Goal: Task Accomplishment & Management: Manage account settings

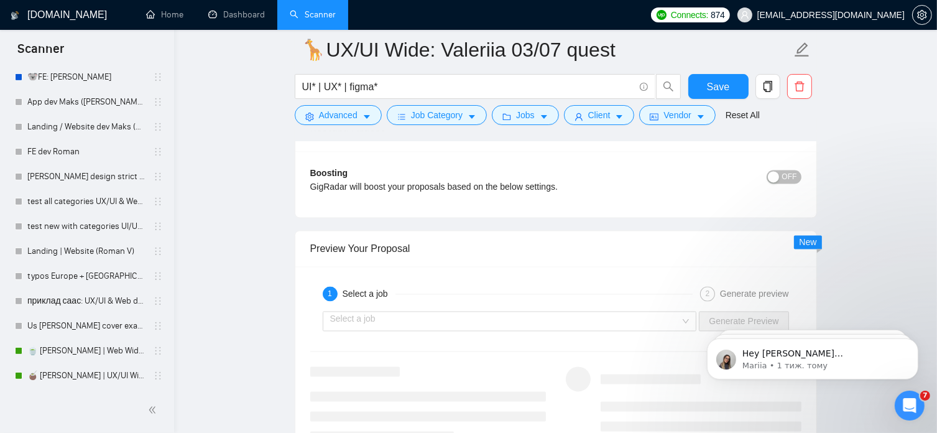
scroll to position [2537, 0]
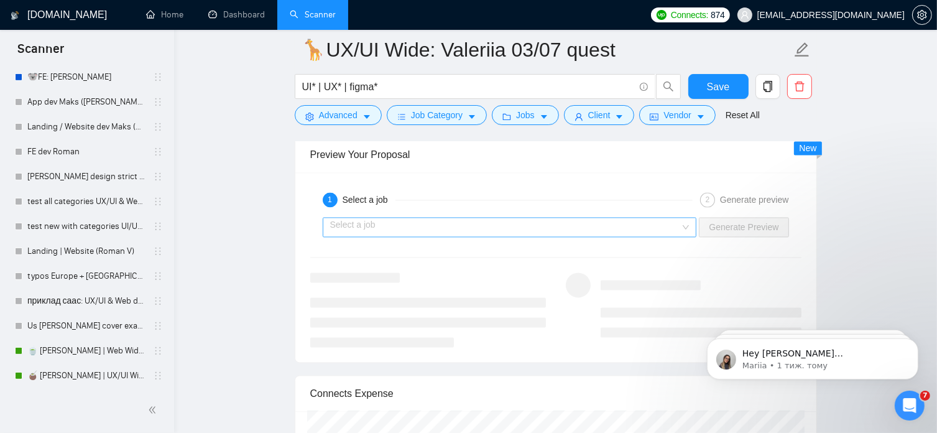
click at [618, 228] on input "search" at bounding box center [505, 227] width 351 height 19
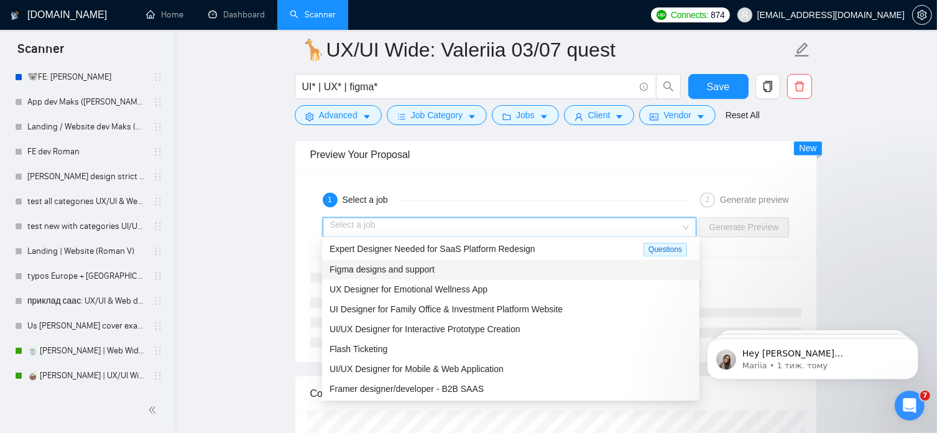
click at [467, 267] on div "Figma designs and support" at bounding box center [511, 270] width 363 height 14
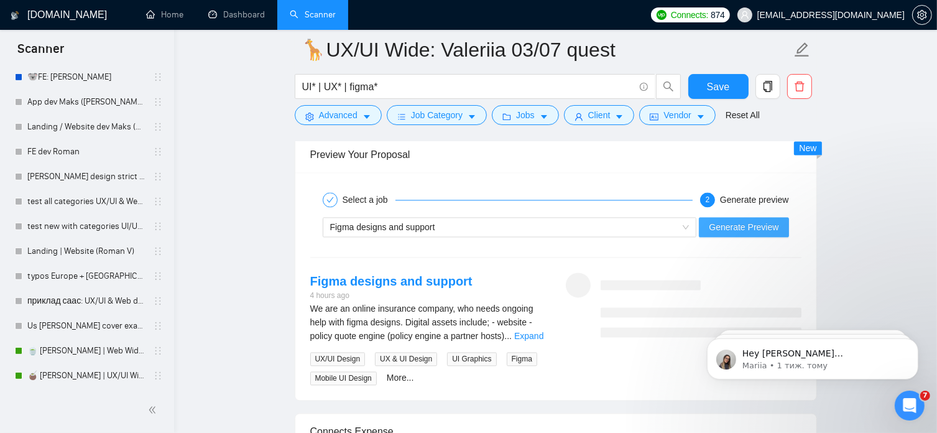
click at [734, 227] on span "Generate Preview" at bounding box center [744, 227] width 70 height 14
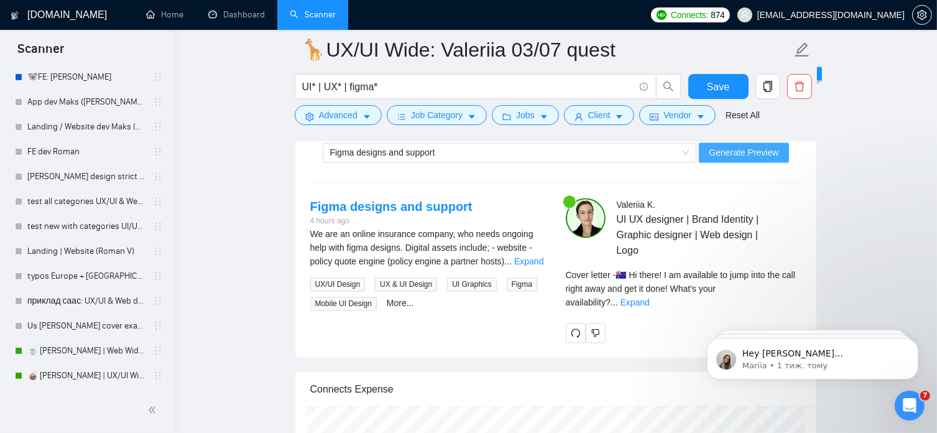
scroll to position [2620, 0]
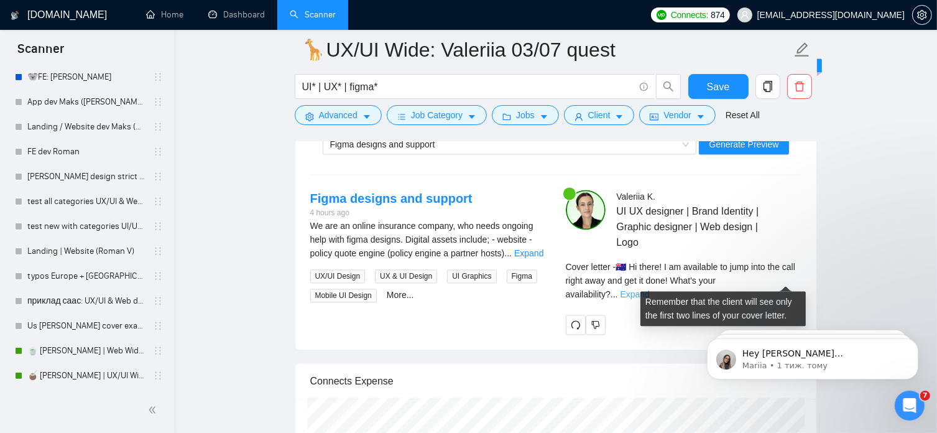
click at [650, 289] on link "Expand" at bounding box center [635, 294] width 29 height 10
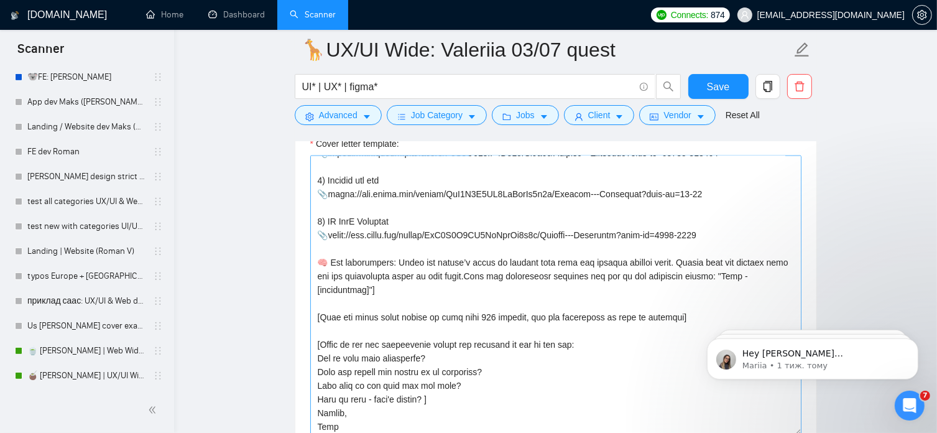
scroll to position [560, 0]
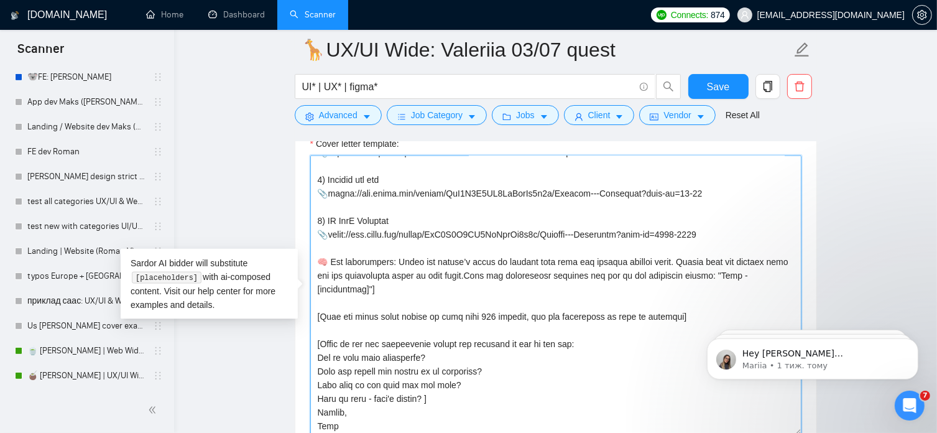
drag, startPoint x: 326, startPoint y: 330, endPoint x: 362, endPoint y: 407, distance: 85.2
click at [362, 407] on textarea "Cover letter template:" at bounding box center [555, 296] width 491 height 280
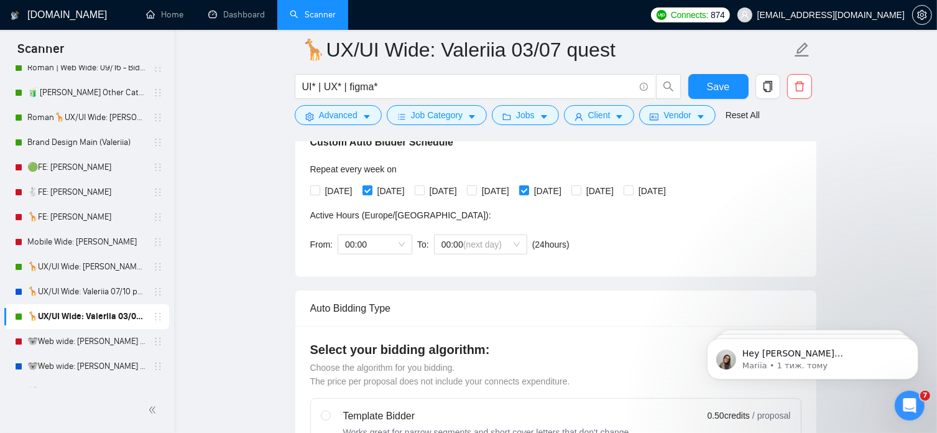
scroll to position [121, 0]
click at [89, 118] on link "Roman🦒UX/UI Wide: [PERSON_NAME] 03/07 quest 22/09" at bounding box center [86, 118] width 118 height 25
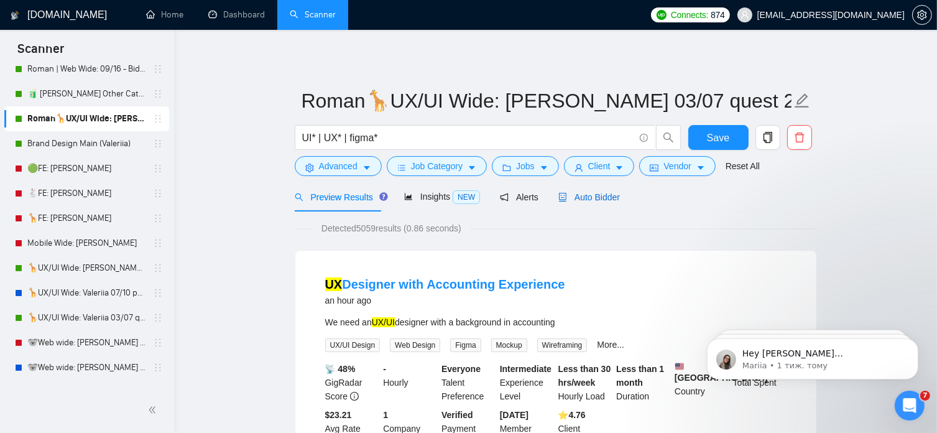
click at [592, 197] on span "Auto Bidder" at bounding box center [590, 197] width 62 height 10
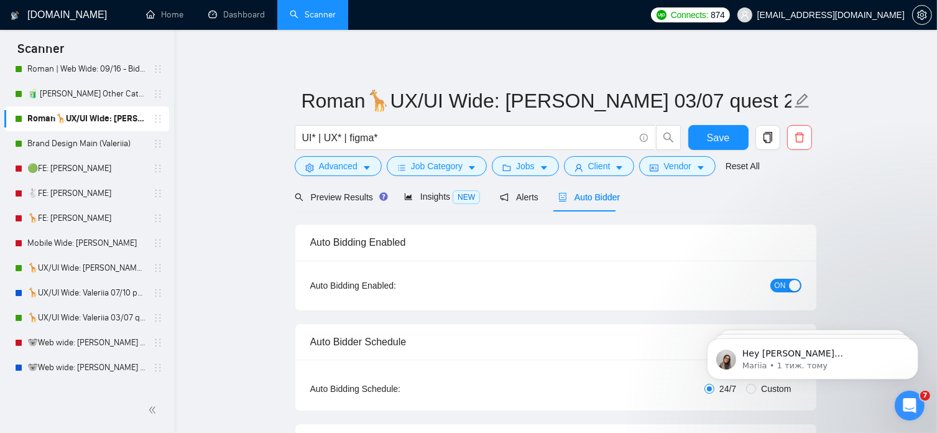
radio input "false"
radio input "true"
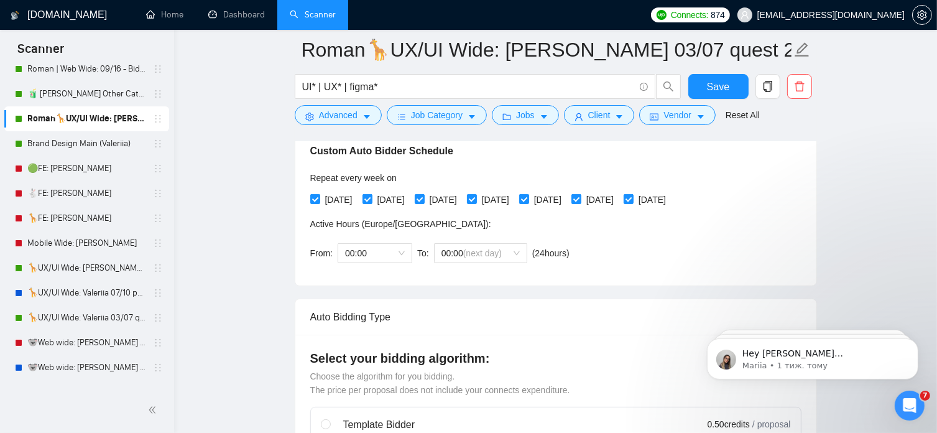
scroll to position [291, 0]
click at [316, 201] on input "[DATE]" at bounding box center [314, 199] width 9 height 9
checkbox input "false"
click at [424, 203] on input "[DATE]" at bounding box center [419, 199] width 9 height 9
checkbox input "false"
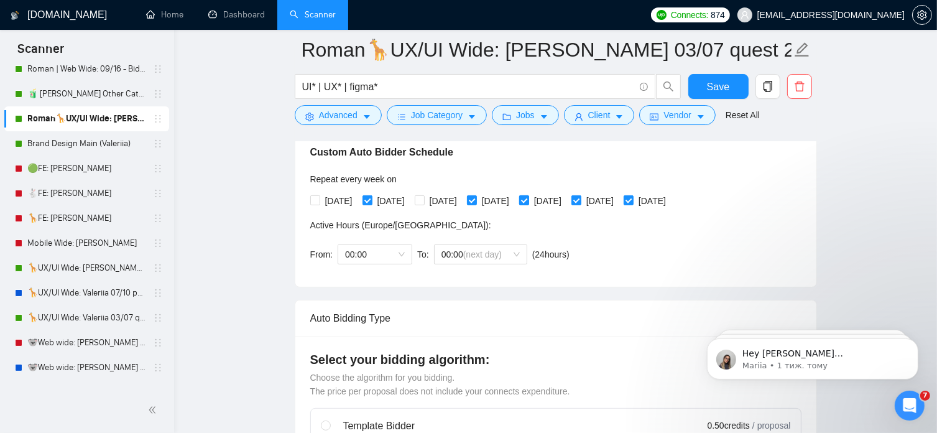
click at [529, 201] on span at bounding box center [524, 200] width 10 height 10
click at [528, 201] on input "[DATE]" at bounding box center [523, 199] width 9 height 9
checkbox input "false"
click at [633, 203] on input "[DATE]" at bounding box center [628, 199] width 9 height 9
checkbox input "false"
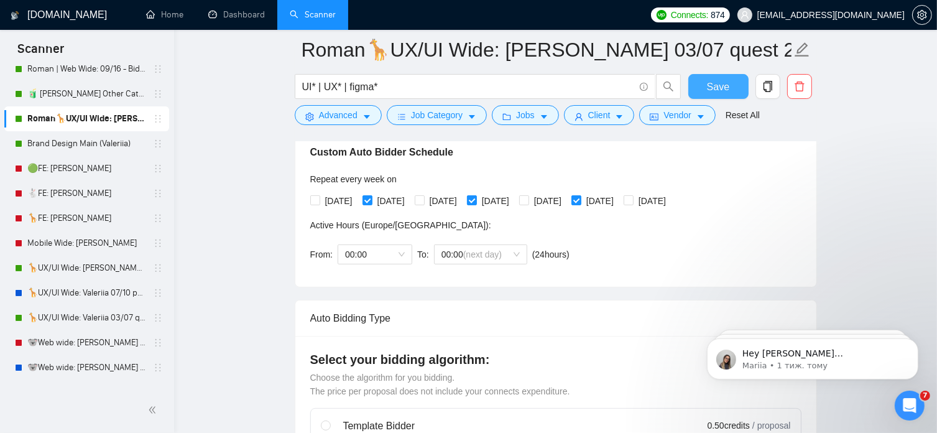
click at [704, 87] on button "Save" at bounding box center [719, 86] width 60 height 25
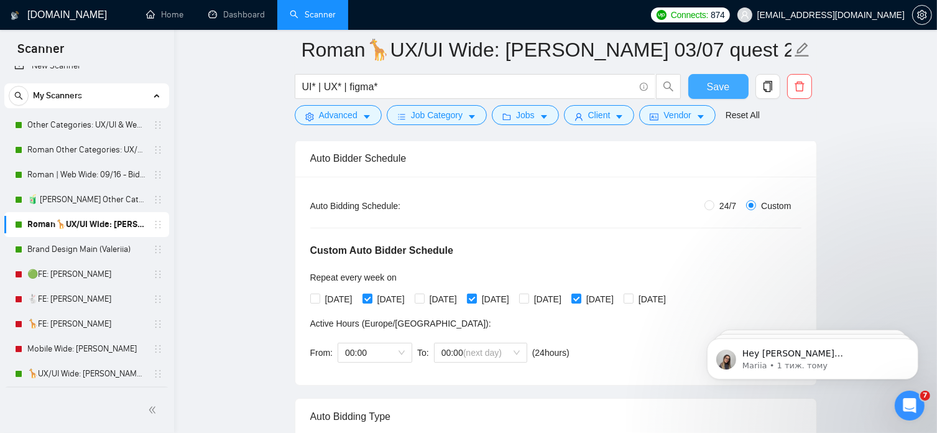
scroll to position [14, 0]
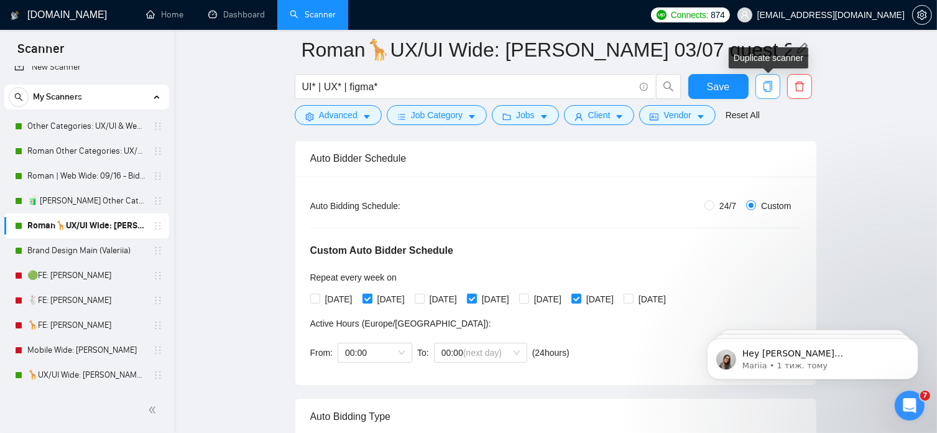
click at [766, 89] on icon "copy" at bounding box center [768, 86] width 11 height 11
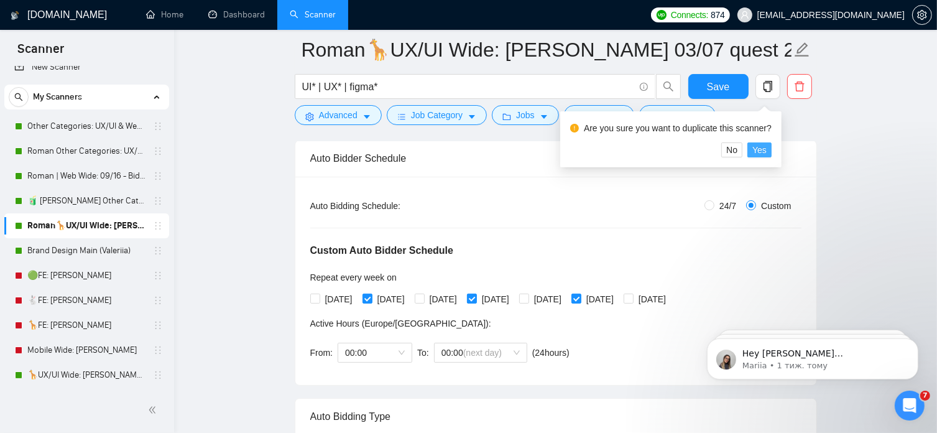
click at [764, 146] on span "Yes" at bounding box center [760, 150] width 14 height 14
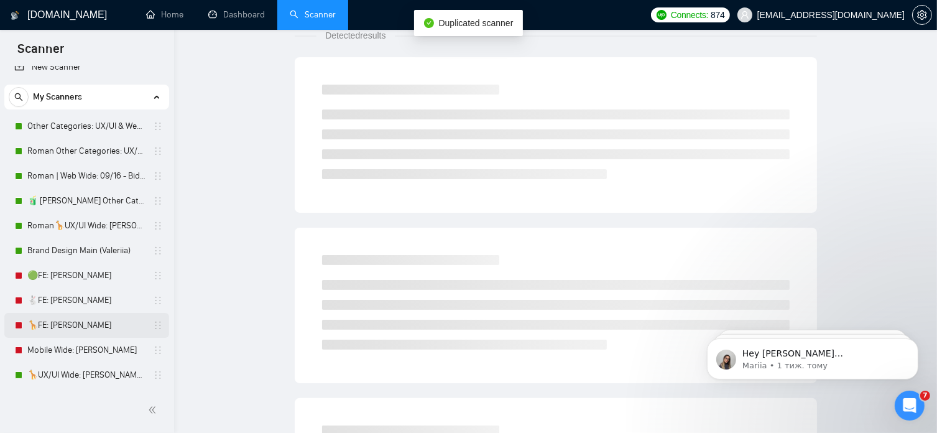
scroll to position [21, 0]
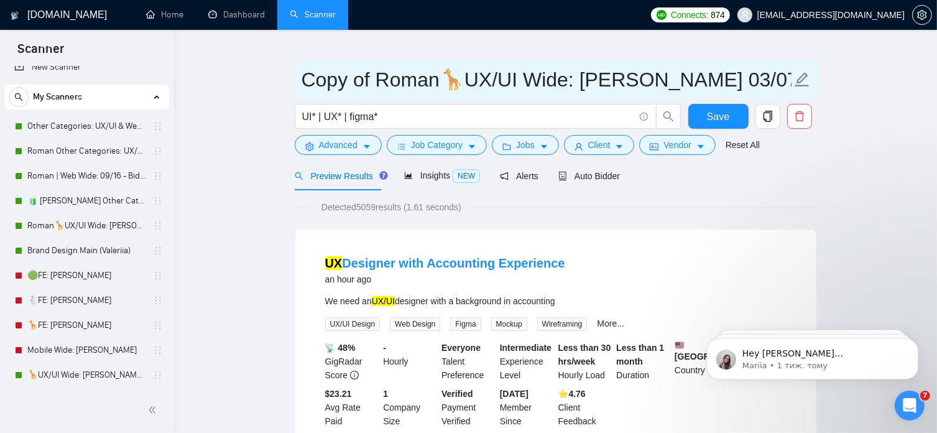
click at [801, 79] on icon "edit" at bounding box center [802, 80] width 16 height 16
drag, startPoint x: 376, startPoint y: 78, endPoint x: 296, endPoint y: 82, distance: 80.3
click at [296, 82] on span "Copy of Roman🦒UX/UI Wide: Vlad 03/07 quest 22/09" at bounding box center [556, 79] width 523 height 39
drag, startPoint x: 381, startPoint y: 82, endPoint x: 373, endPoint y: 81, distance: 8.7
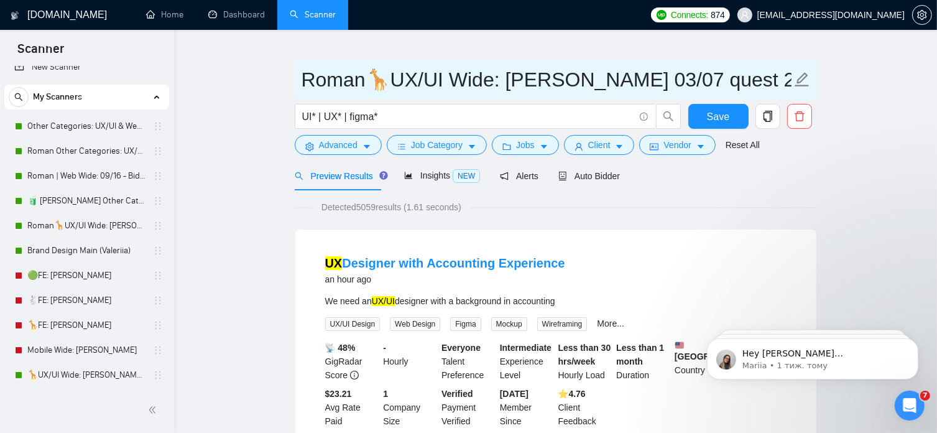
click at [373, 81] on input "Roman🦒UX/UI Wide: [PERSON_NAME] 03/07 quest 22/09" at bounding box center [547, 79] width 490 height 31
paste input "text"
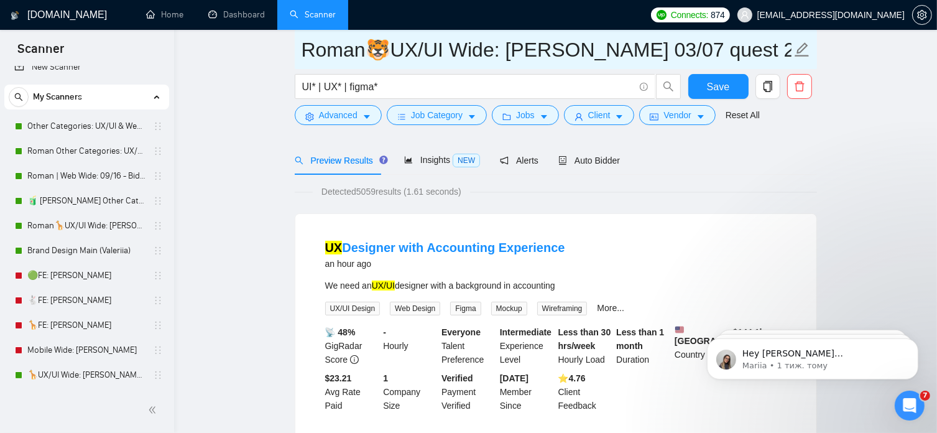
scroll to position [70, 0]
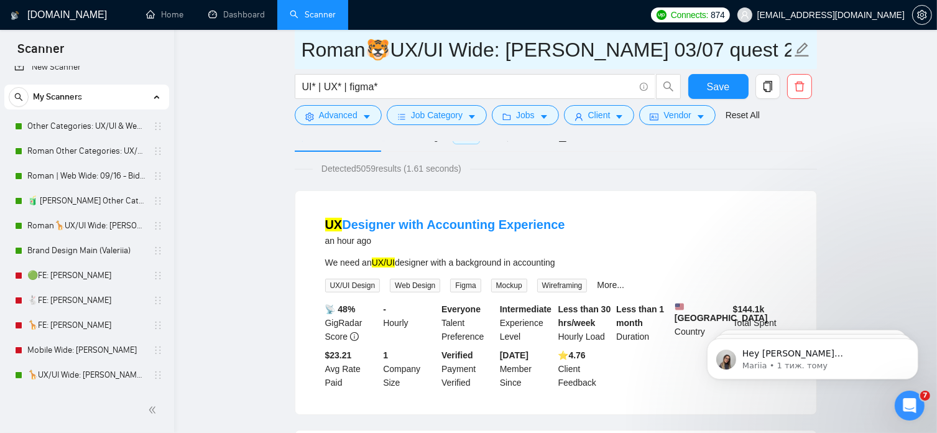
drag, startPoint x: 720, startPoint y: 54, endPoint x: 672, endPoint y: 54, distance: 48.5
click at [672, 54] on input "Roman🐯UX/UI Wide: Vlad 03/07 quest 22/09" at bounding box center [547, 49] width 490 height 31
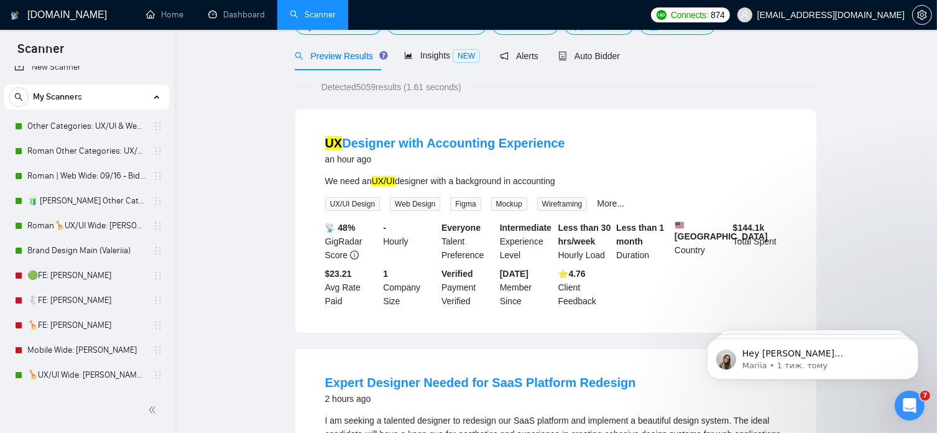
scroll to position [0, 0]
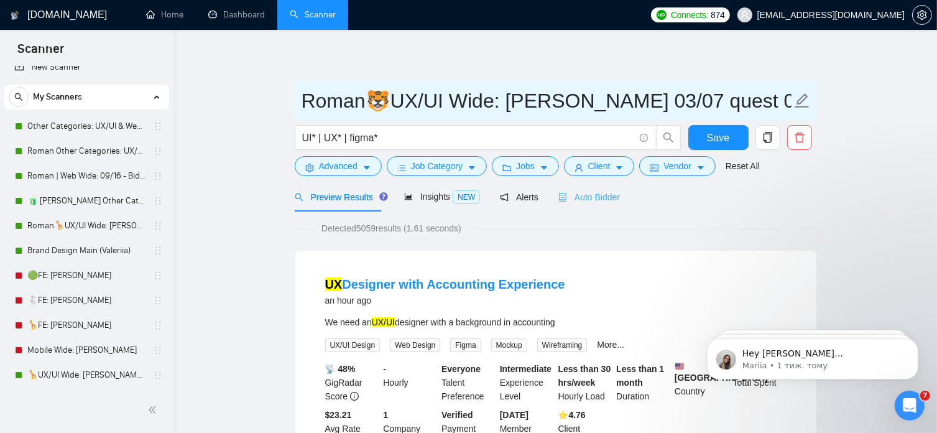
type input "Roman🐯UX/UI Wide: [PERSON_NAME] 03/07 quest 07/10"
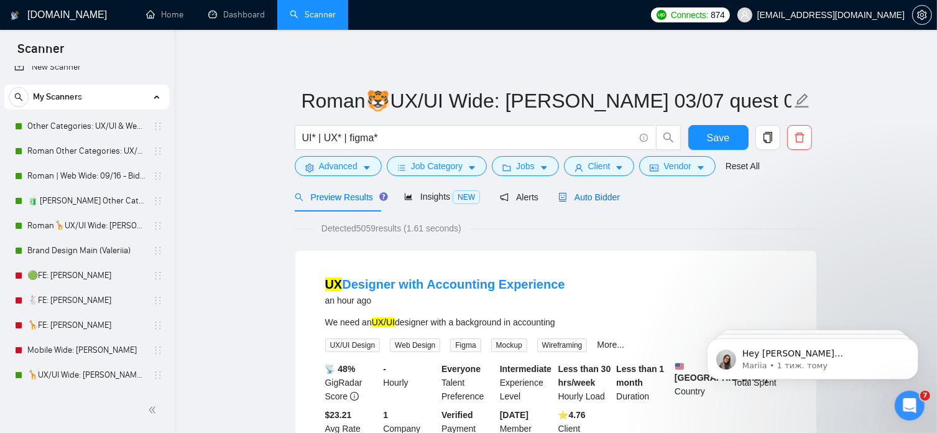
click at [602, 199] on span "Auto Bidder" at bounding box center [590, 197] width 62 height 10
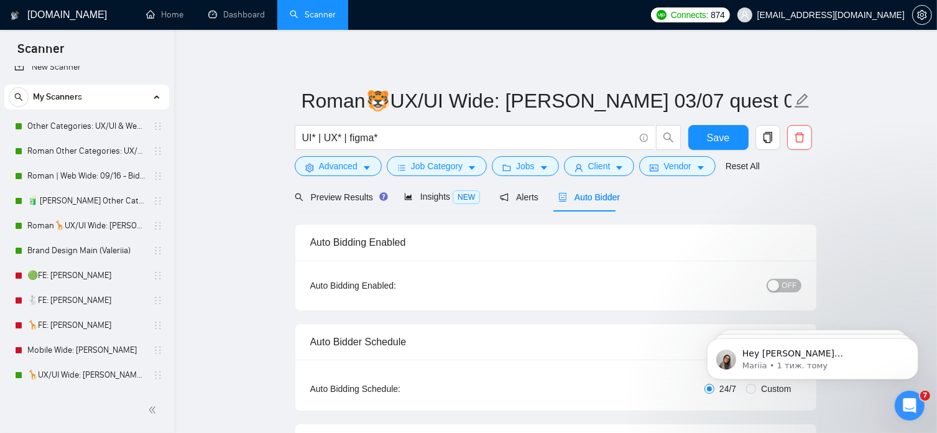
radio input "false"
radio input "true"
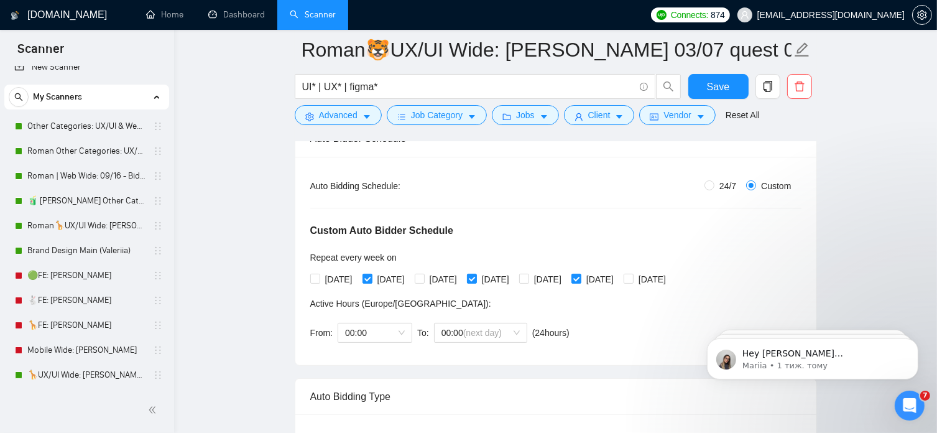
scroll to position [213, 0]
click at [315, 278] on input "[DATE]" at bounding box center [314, 277] width 9 height 9
checkbox input "true"
click at [371, 277] on input "[DATE]" at bounding box center [367, 277] width 9 height 9
checkbox input "false"
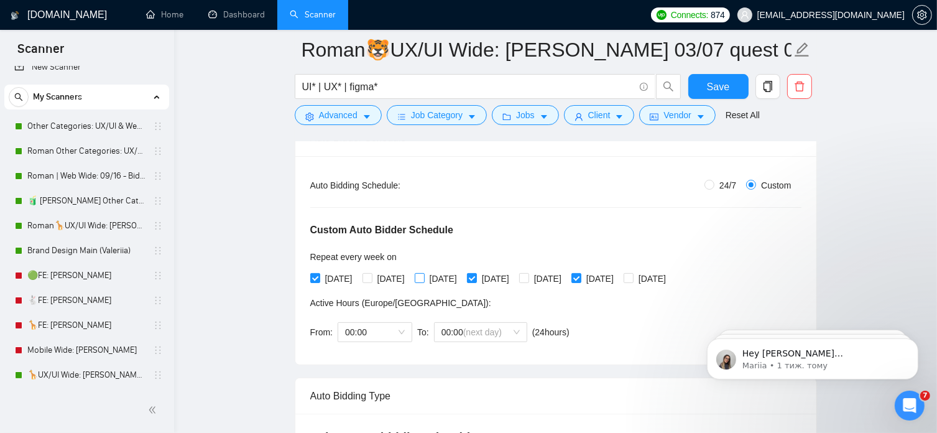
click at [423, 278] on input "[DATE]" at bounding box center [419, 277] width 9 height 9
checkbox input "true"
click at [477, 278] on span at bounding box center [472, 278] width 10 height 10
click at [476, 278] on input "[DATE]" at bounding box center [471, 277] width 9 height 9
checkbox input "false"
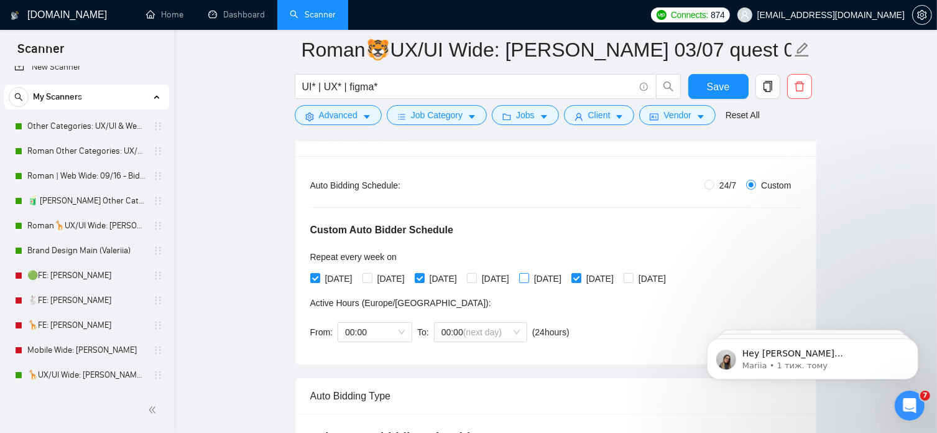
click at [528, 279] on input "[DATE]" at bounding box center [523, 277] width 9 height 9
checkbox input "true"
click at [610, 276] on span "[DATE]" at bounding box center [600, 279] width 37 height 14
click at [580, 276] on input "[DATE]" at bounding box center [576, 277] width 9 height 9
checkbox input "false"
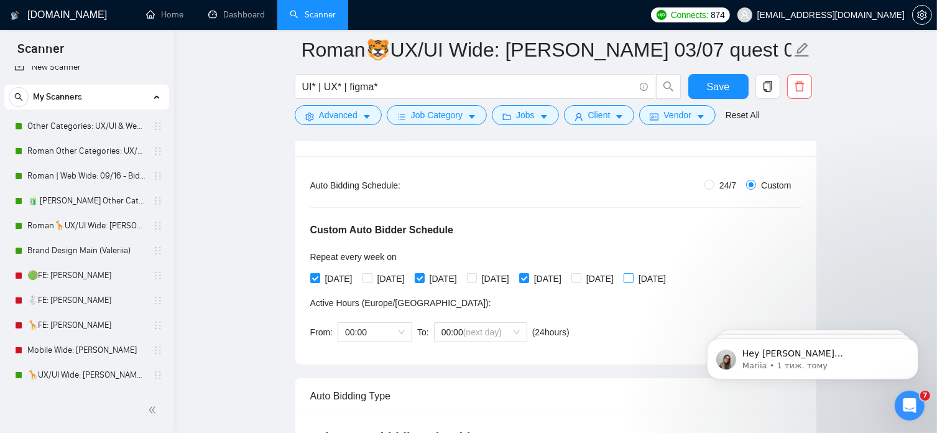
click at [633, 276] on input "[DATE]" at bounding box center [628, 277] width 9 height 9
checkbox input "true"
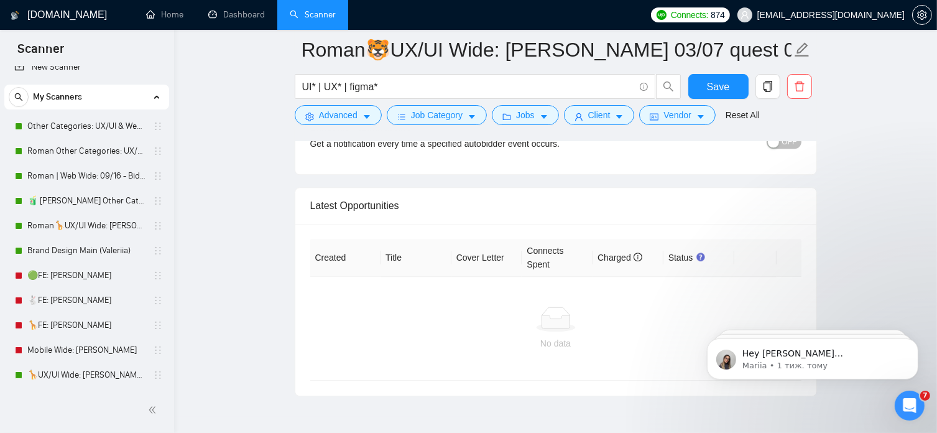
scroll to position [3356, 0]
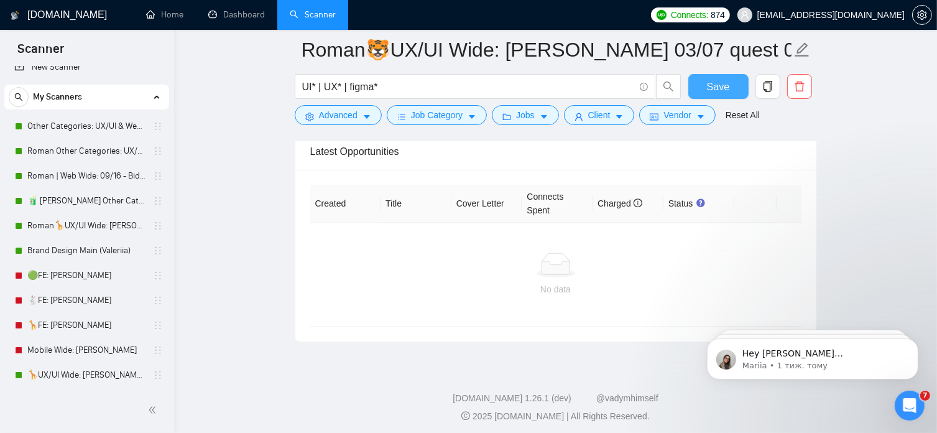
click at [702, 88] on button "Save" at bounding box center [719, 86] width 60 height 25
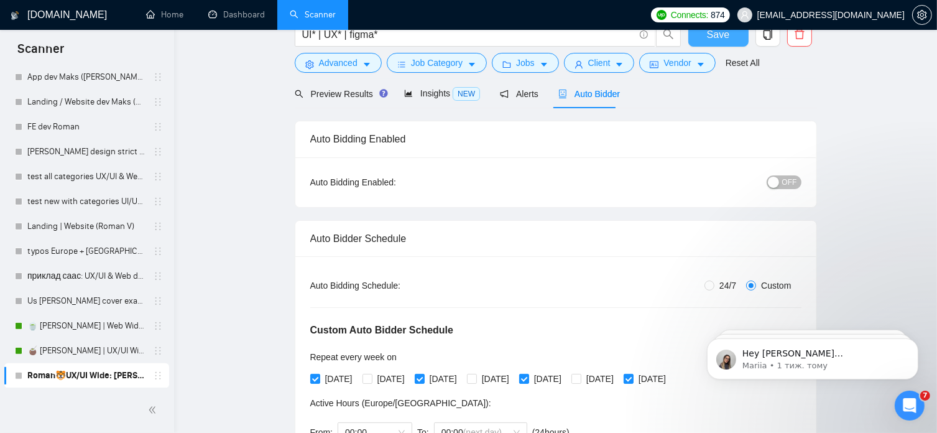
scroll to position [0, 0]
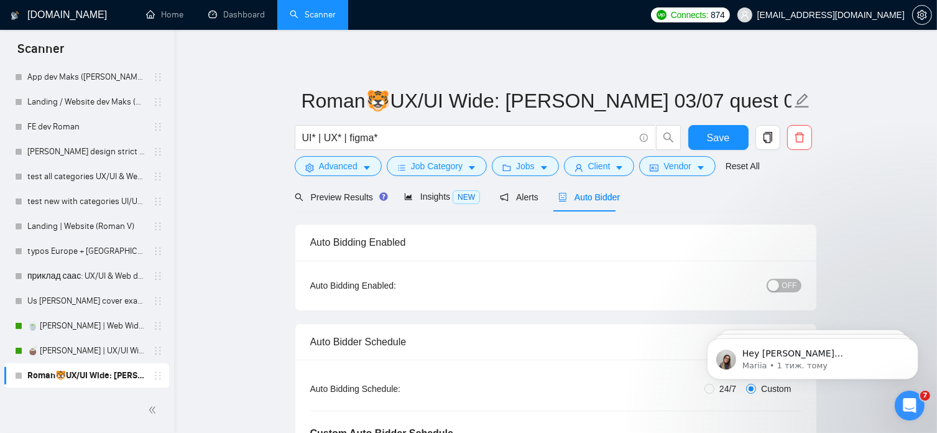
click at [788, 286] on span "OFF" at bounding box center [790, 286] width 15 height 14
click at [730, 142] on button "Save" at bounding box center [719, 137] width 60 height 25
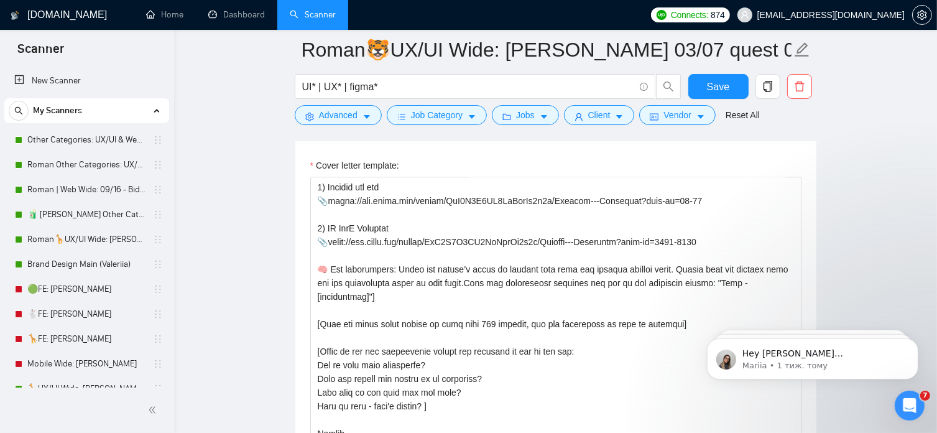
scroll to position [1650, 0]
click at [381, 391] on textarea "Cover letter template:" at bounding box center [555, 317] width 491 height 280
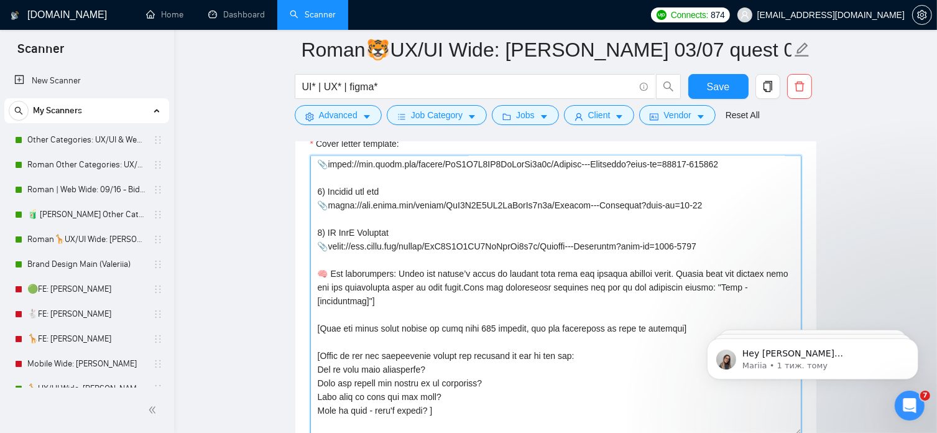
scroll to position [548, 0]
drag, startPoint x: 435, startPoint y: 396, endPoint x: 315, endPoint y: 395, distance: 119.4
click at [315, 395] on textarea "Cover letter template:" at bounding box center [555, 296] width 491 height 280
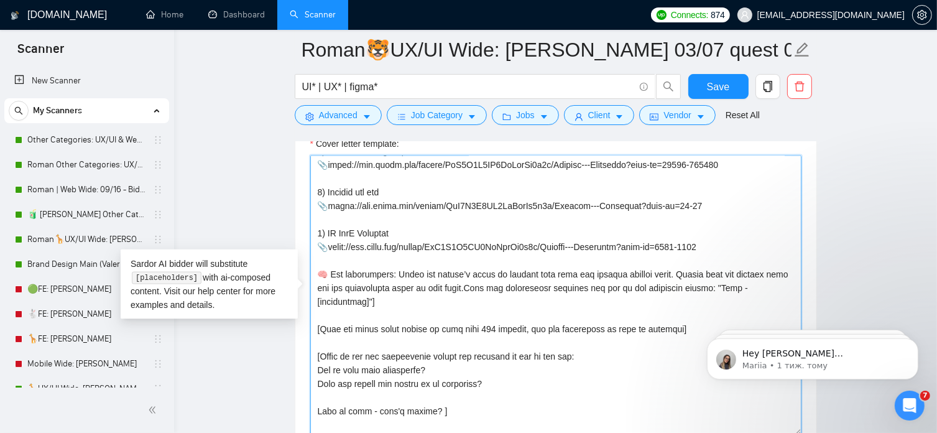
drag, startPoint x: 361, startPoint y: 411, endPoint x: 320, endPoint y: 411, distance: 41.1
click at [320, 411] on textarea "Cover letter template:" at bounding box center [555, 296] width 491 height 280
paste textarea "𝗖𝗵𝗮𝘁 𝗼𝗿 𝗰𝗮𝗹𝗹?"
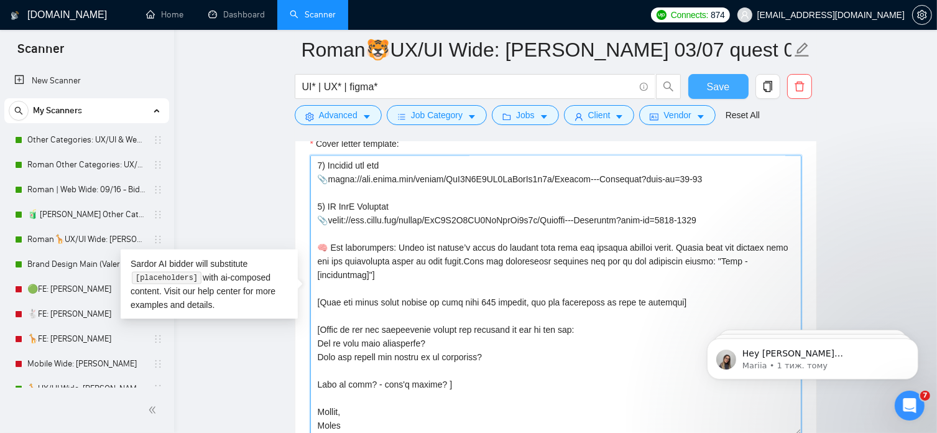
type textarea "[lor ips dolors'a consect adipi] El seddo! 🟢 Eiusmodte Inc ut labo etdo mag ali…"
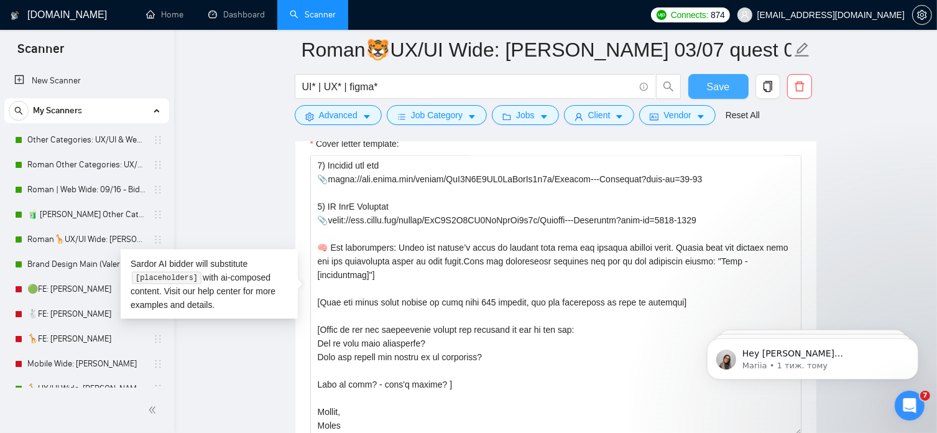
click at [727, 89] on span "Save" at bounding box center [718, 87] width 22 height 16
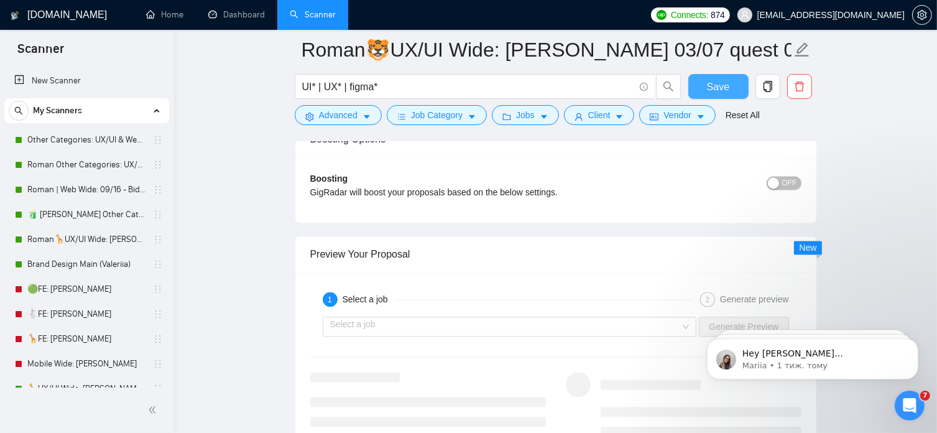
scroll to position [2584, 0]
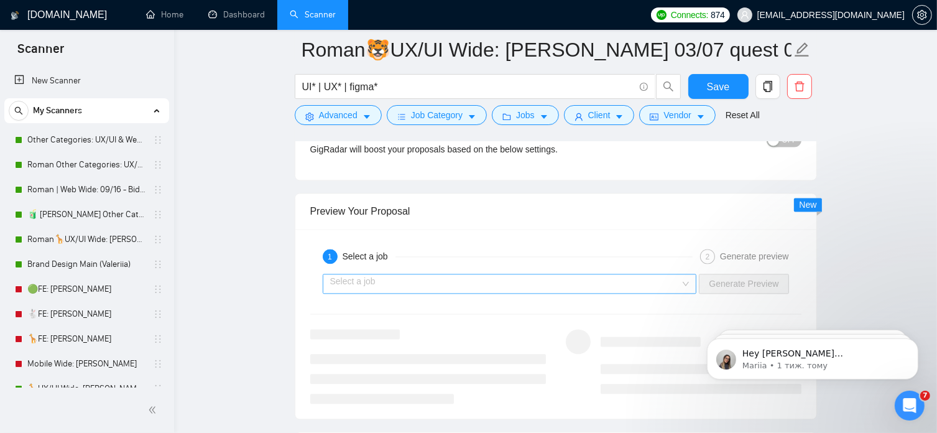
click at [674, 284] on input "search" at bounding box center [505, 283] width 351 height 19
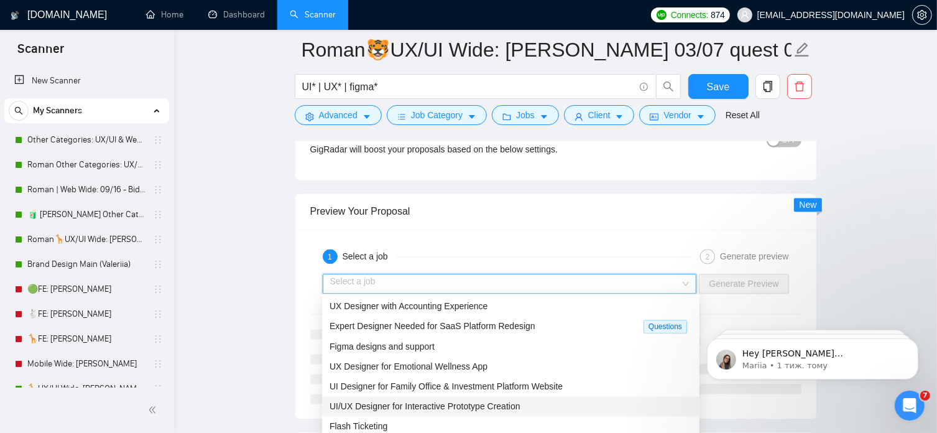
click at [467, 407] on span "UI/UX Designer for Interactive Prototype Creation" at bounding box center [425, 406] width 191 height 10
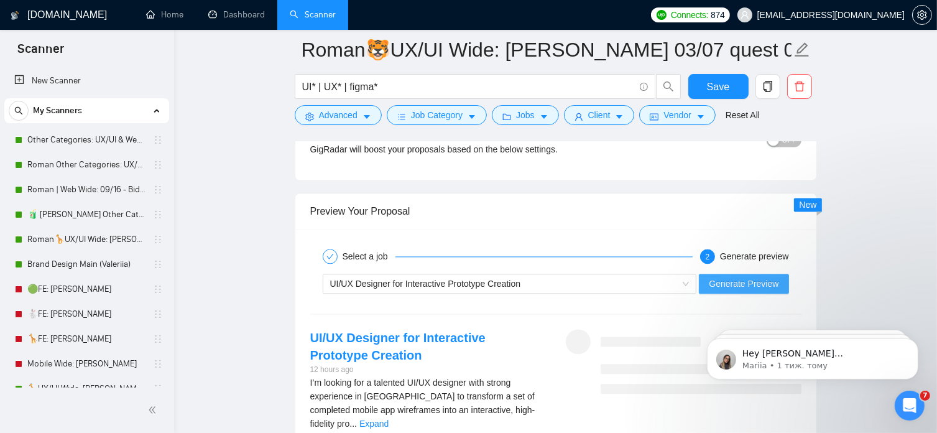
click at [745, 285] on span "Generate Preview" at bounding box center [744, 284] width 70 height 14
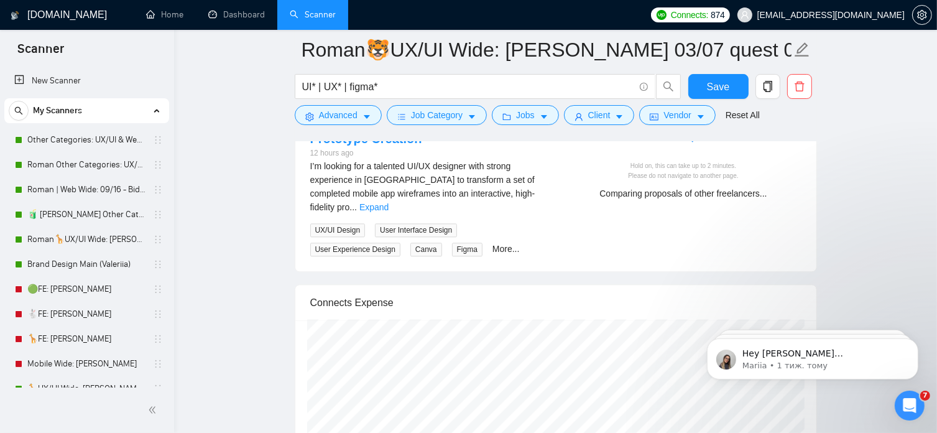
scroll to position [2801, 0]
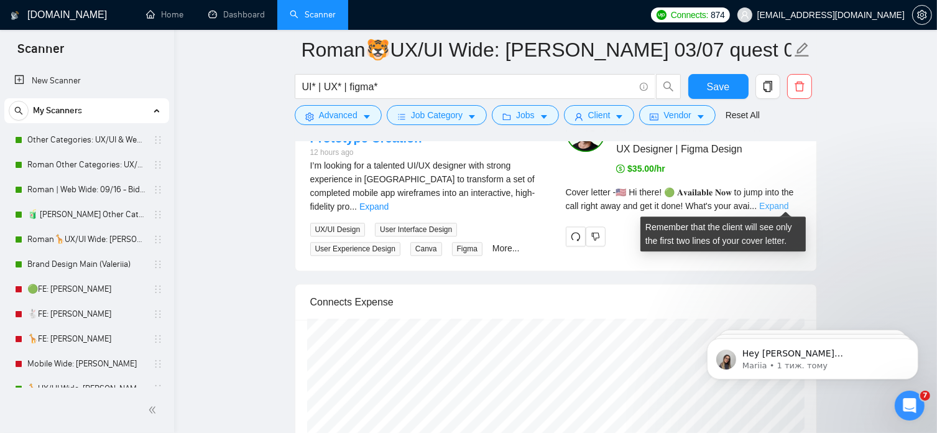
click at [786, 206] on link "Expand" at bounding box center [774, 206] width 29 height 10
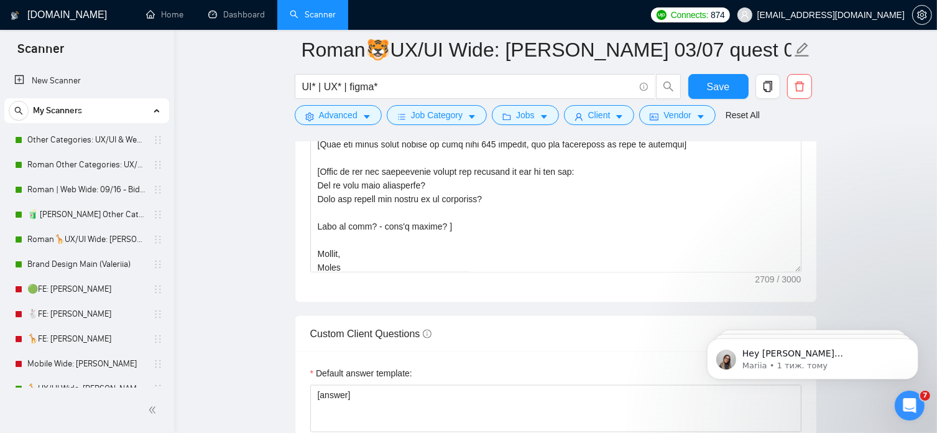
scroll to position [575, 0]
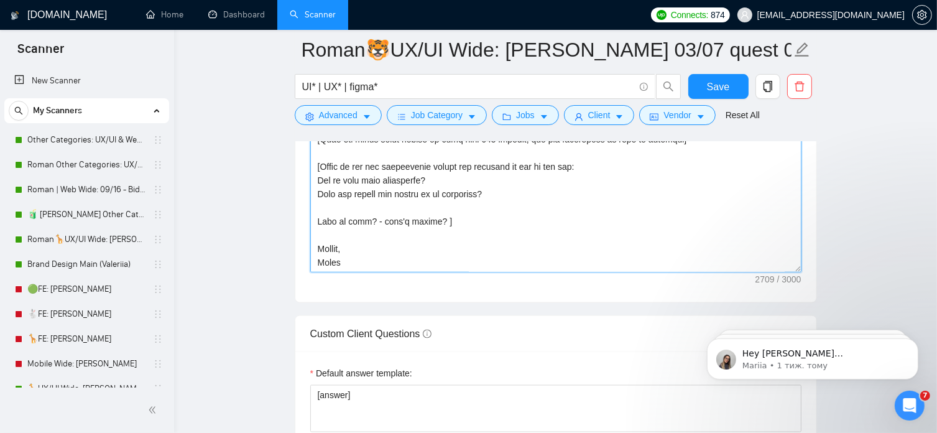
click at [343, 246] on textarea "Cover letter template:" at bounding box center [555, 133] width 491 height 280
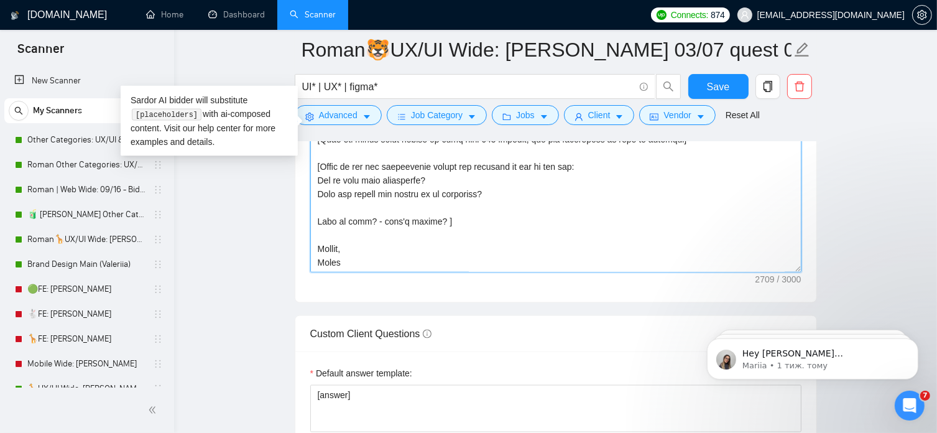
click at [343, 246] on textarea "Cover letter template:" at bounding box center [555, 133] width 491 height 280
click at [343, 249] on textarea "Cover letter template:" at bounding box center [555, 133] width 491 height 280
click at [338, 247] on textarea "Cover letter template:" at bounding box center [555, 133] width 491 height 280
click at [322, 251] on textarea "Cover letter template:" at bounding box center [555, 133] width 491 height 280
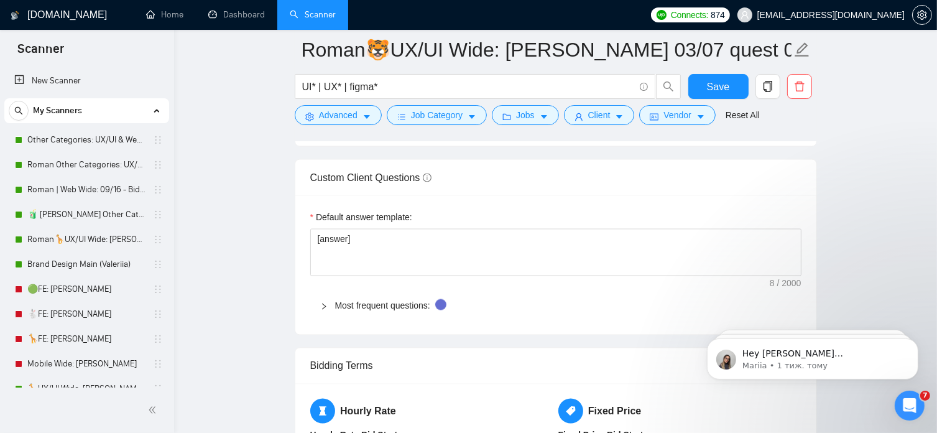
scroll to position [1991, 0]
type textarea "[lor ips dolors'a consect adipi] El seddo! 🟢 Eiusmodte Inc ut labo etdo mag ali…"
click at [713, 84] on span "Save" at bounding box center [718, 87] width 22 height 16
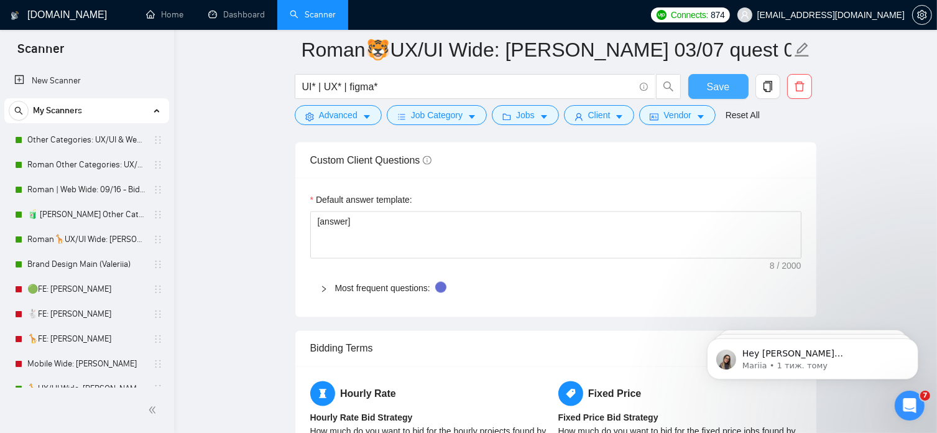
scroll to position [2009, 0]
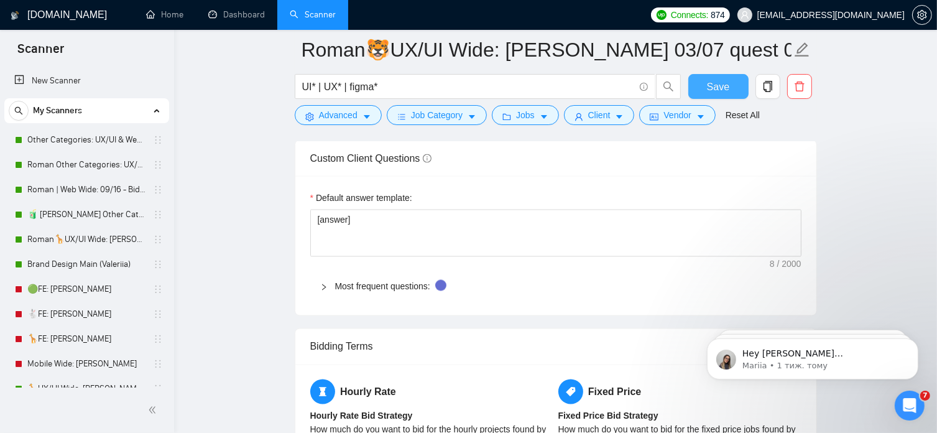
click at [722, 81] on span "Save" at bounding box center [718, 87] width 22 height 16
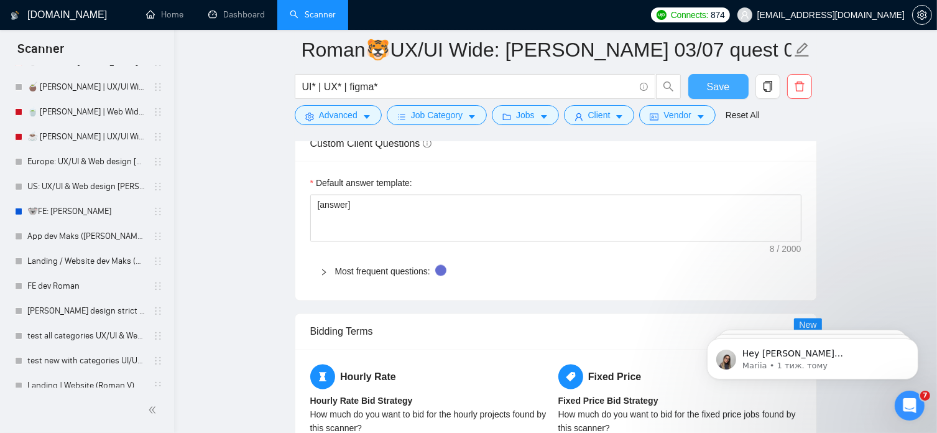
scroll to position [610, 0]
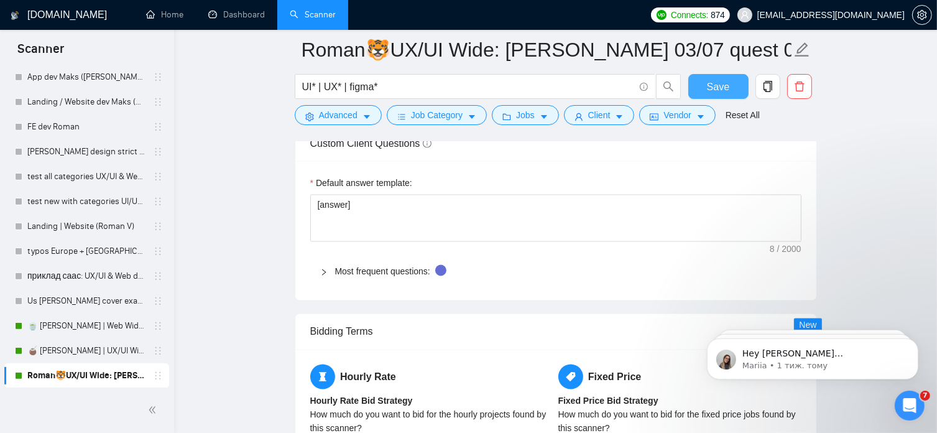
click at [722, 86] on span "Save" at bounding box center [718, 87] width 22 height 16
click at [898, 157] on main "Roman🐯UX/UI Wide: [PERSON_NAME] 03/07 quest 07/10 UI* | UX* | figma* Save Advan…" at bounding box center [555, 42] width 723 height 4033
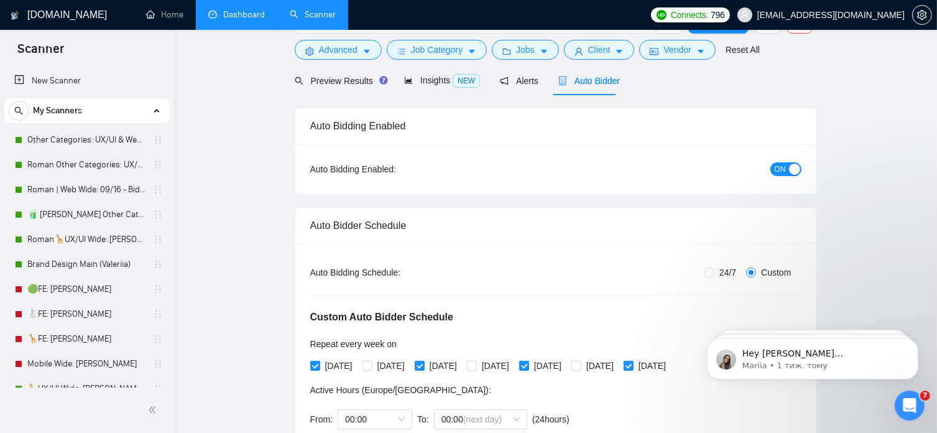
scroll to position [0, 0]
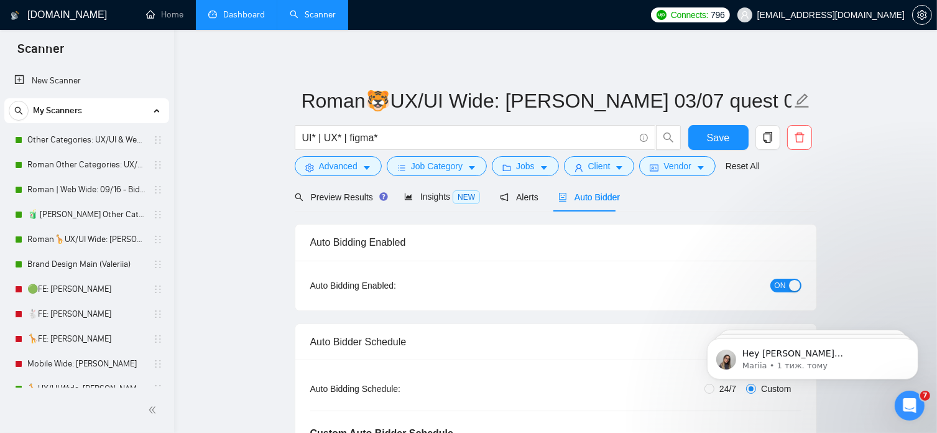
click at [241, 17] on link "Dashboard" at bounding box center [236, 14] width 57 height 11
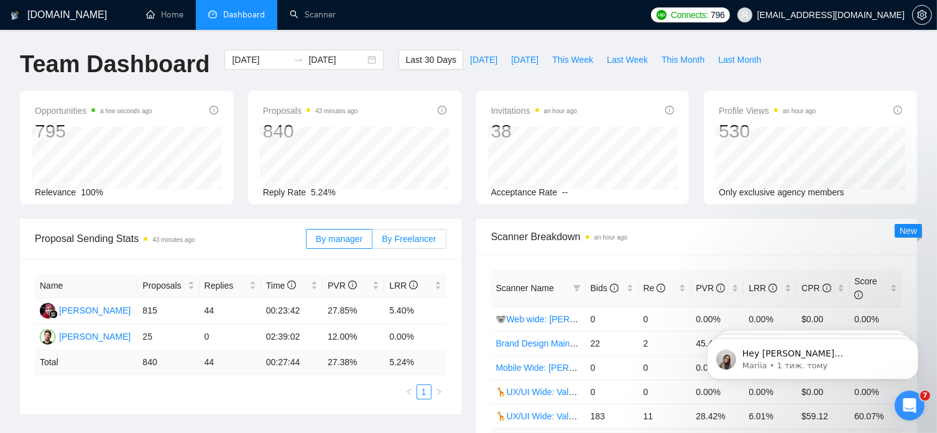
click at [425, 238] on span "By Freelancer" at bounding box center [409, 239] width 54 height 10
click at [373, 242] on input "By Freelancer" at bounding box center [373, 242] width 0 height 0
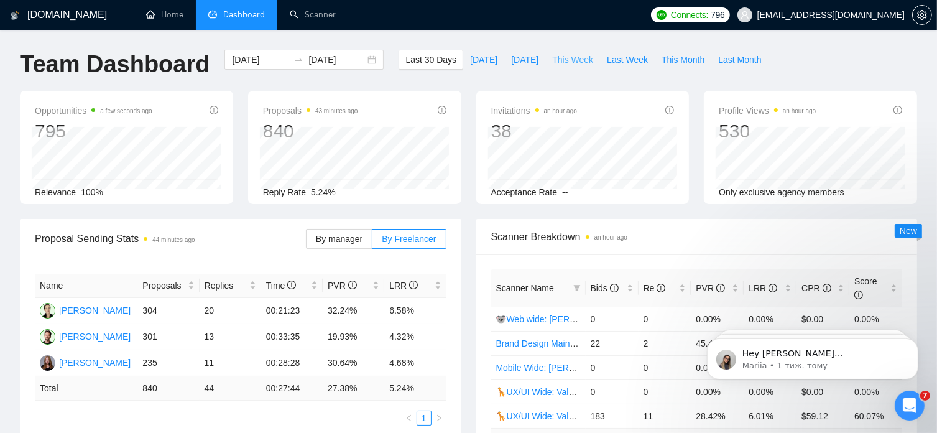
click at [553, 62] on span "This Week" at bounding box center [572, 60] width 41 height 14
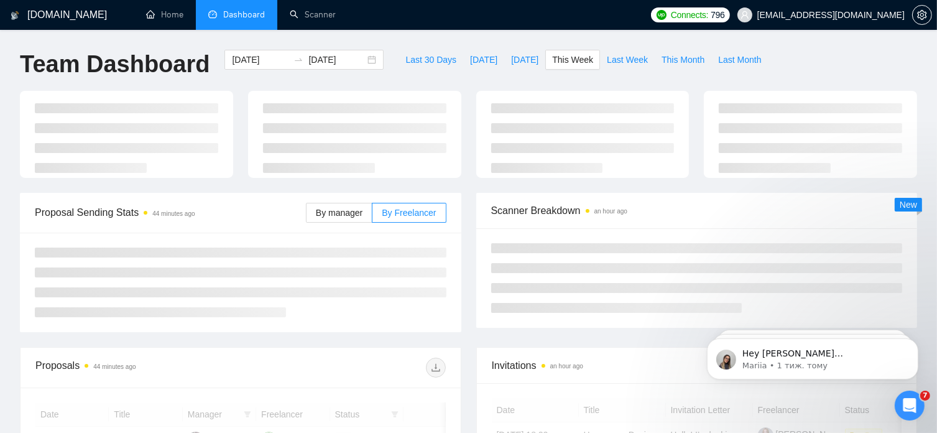
type input "[DATE]"
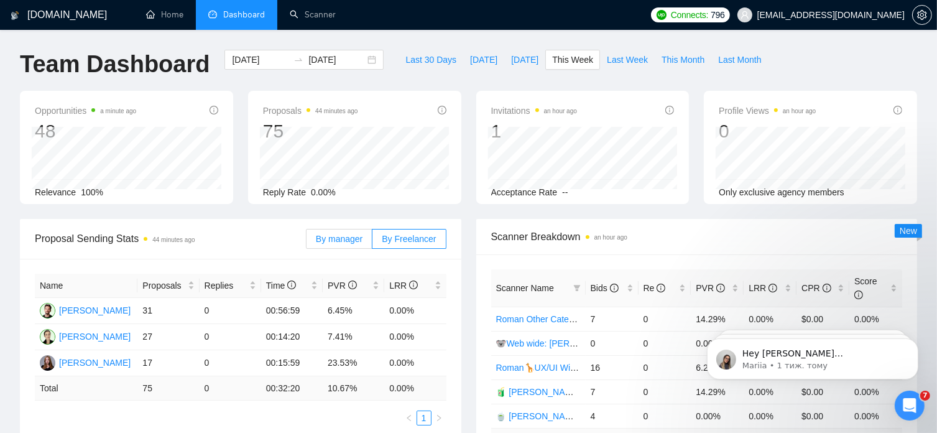
click at [350, 240] on span "By manager" at bounding box center [339, 239] width 47 height 10
click at [307, 242] on input "By manager" at bounding box center [307, 242] width 0 height 0
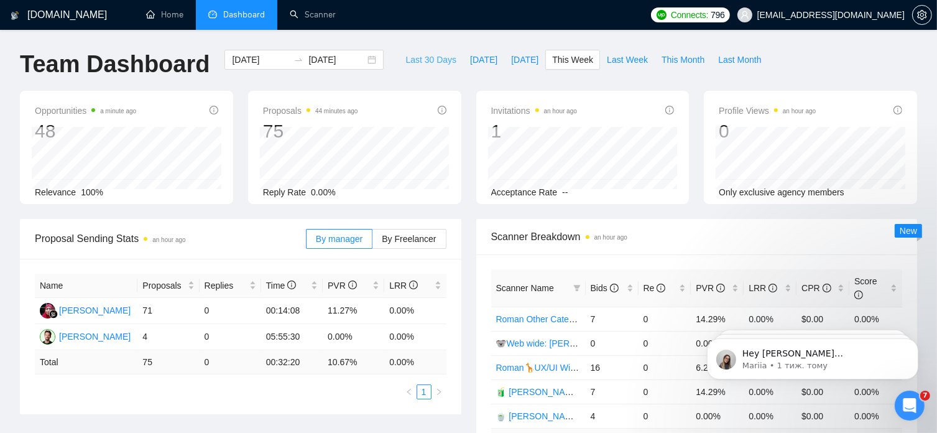
click at [429, 62] on span "Last 30 Days" at bounding box center [431, 60] width 51 height 14
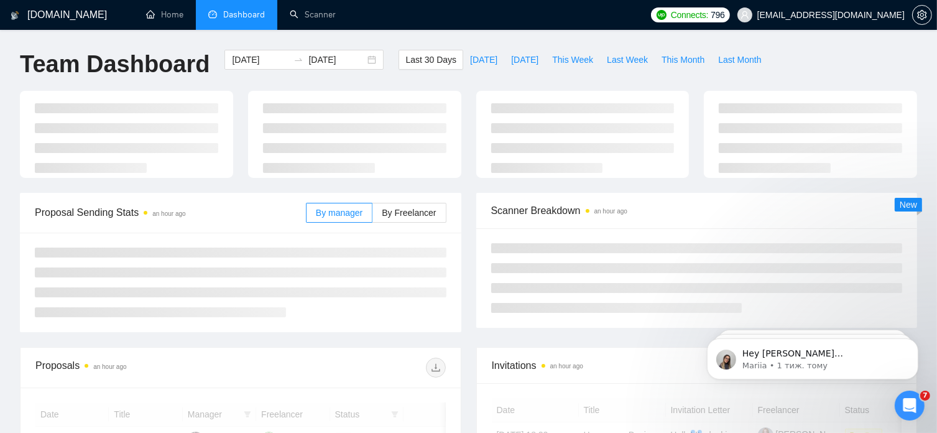
type input "[DATE]"
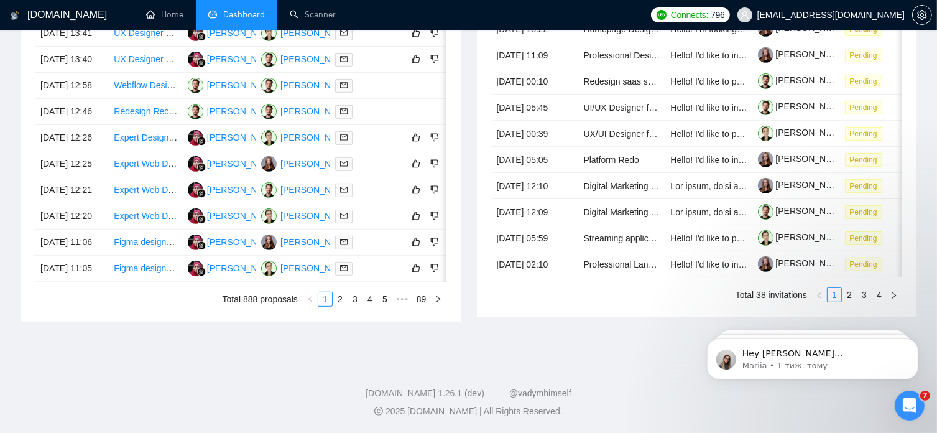
scroll to position [669, 0]
